Goal: Task Accomplishment & Management: Use online tool/utility

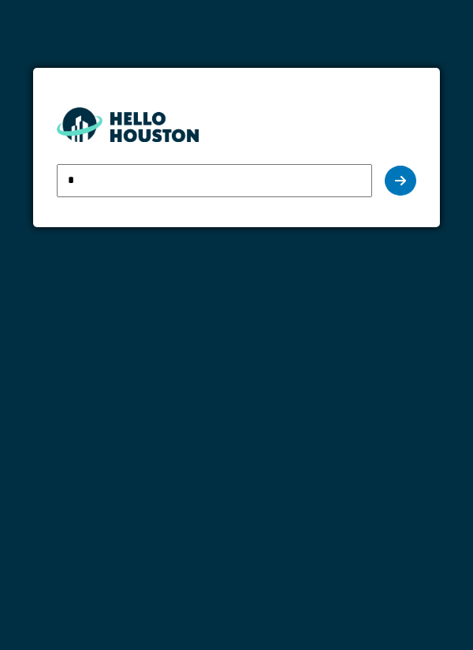
type input "**********"
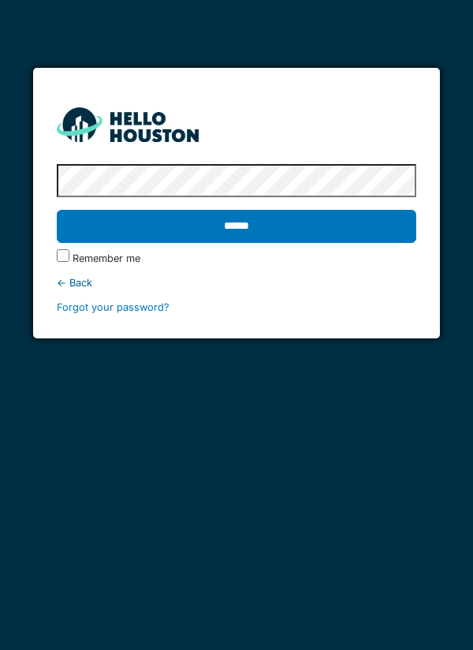
click at [380, 231] on input "******" at bounding box center [237, 226] width 361 height 33
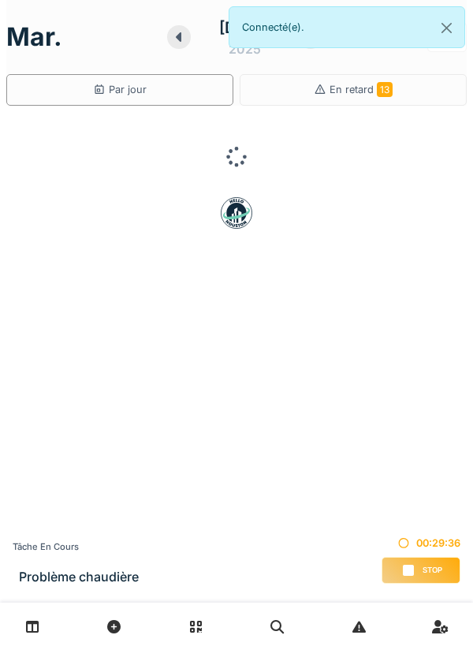
click at [423, 563] on div "Stop" at bounding box center [421, 570] width 79 height 27
